Goal: Navigation & Orientation: Find specific page/section

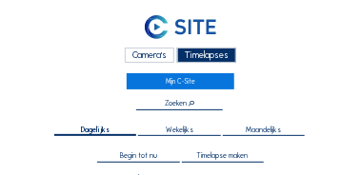
click at [150, 57] on div "Camera's" at bounding box center [150, 56] width 50 height 16
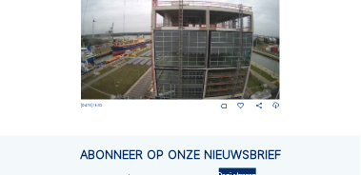
scroll to position [209, 0]
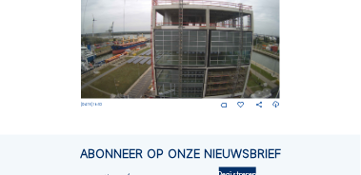
click at [186, 68] on img at bounding box center [181, 43] width 200 height 112
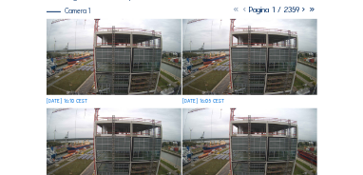
scroll to position [152, 0]
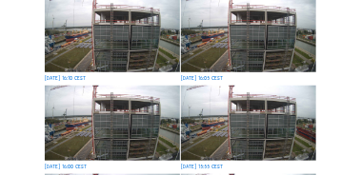
click at [144, 71] on img at bounding box center [112, 33] width 134 height 75
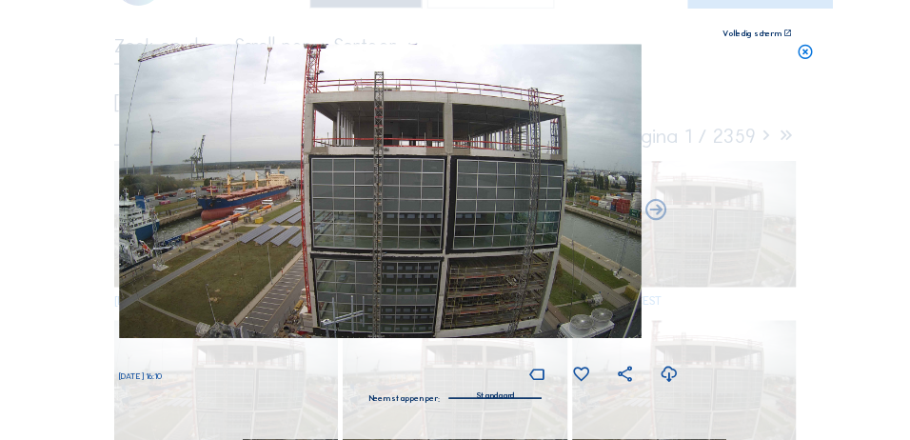
scroll to position [54, 0]
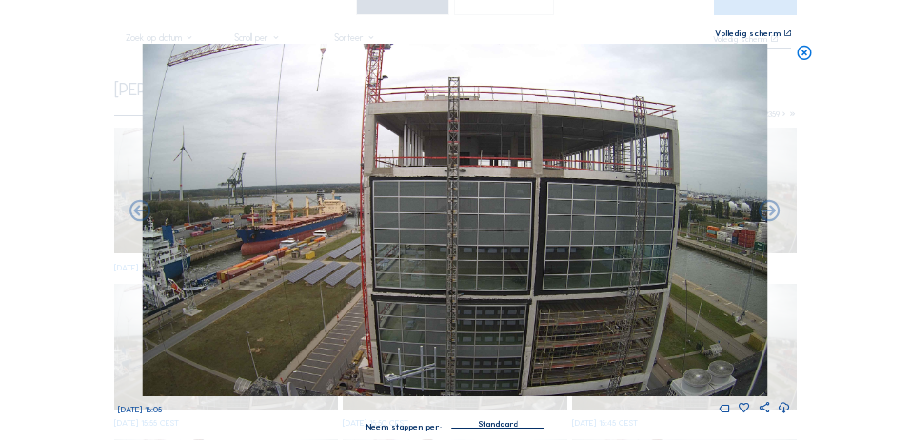
click at [360, 33] on icon at bounding box center [787, 33] width 9 height 9
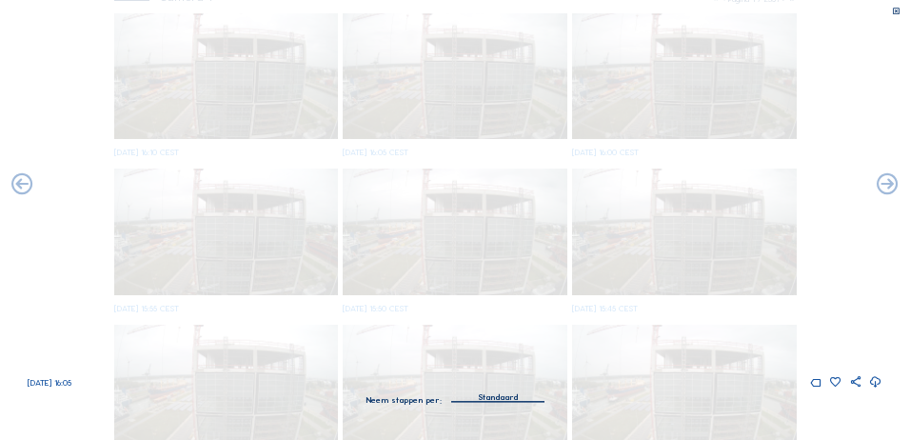
scroll to position [0, 0]
